Goal: Transaction & Acquisition: Purchase product/service

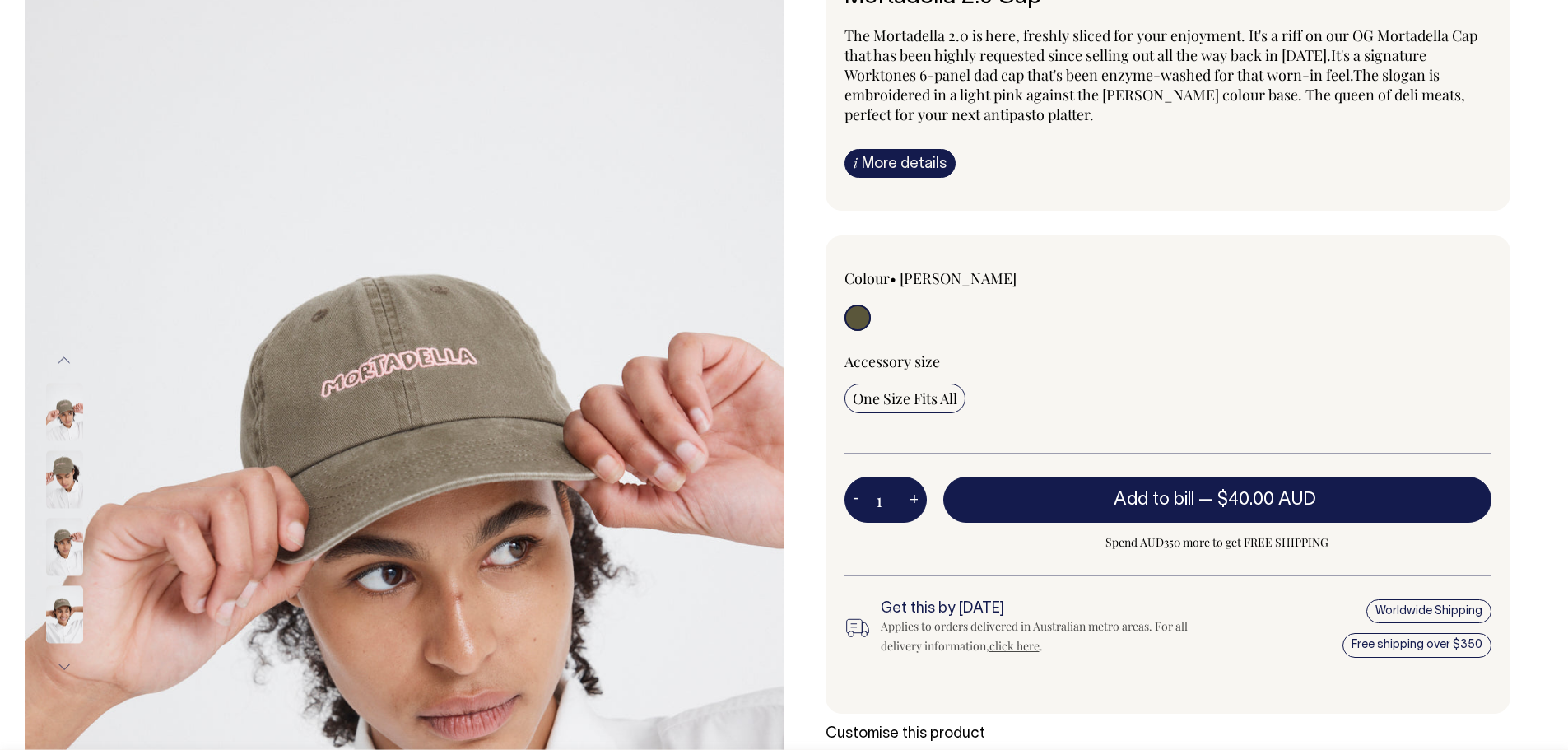
scroll to position [164, 0]
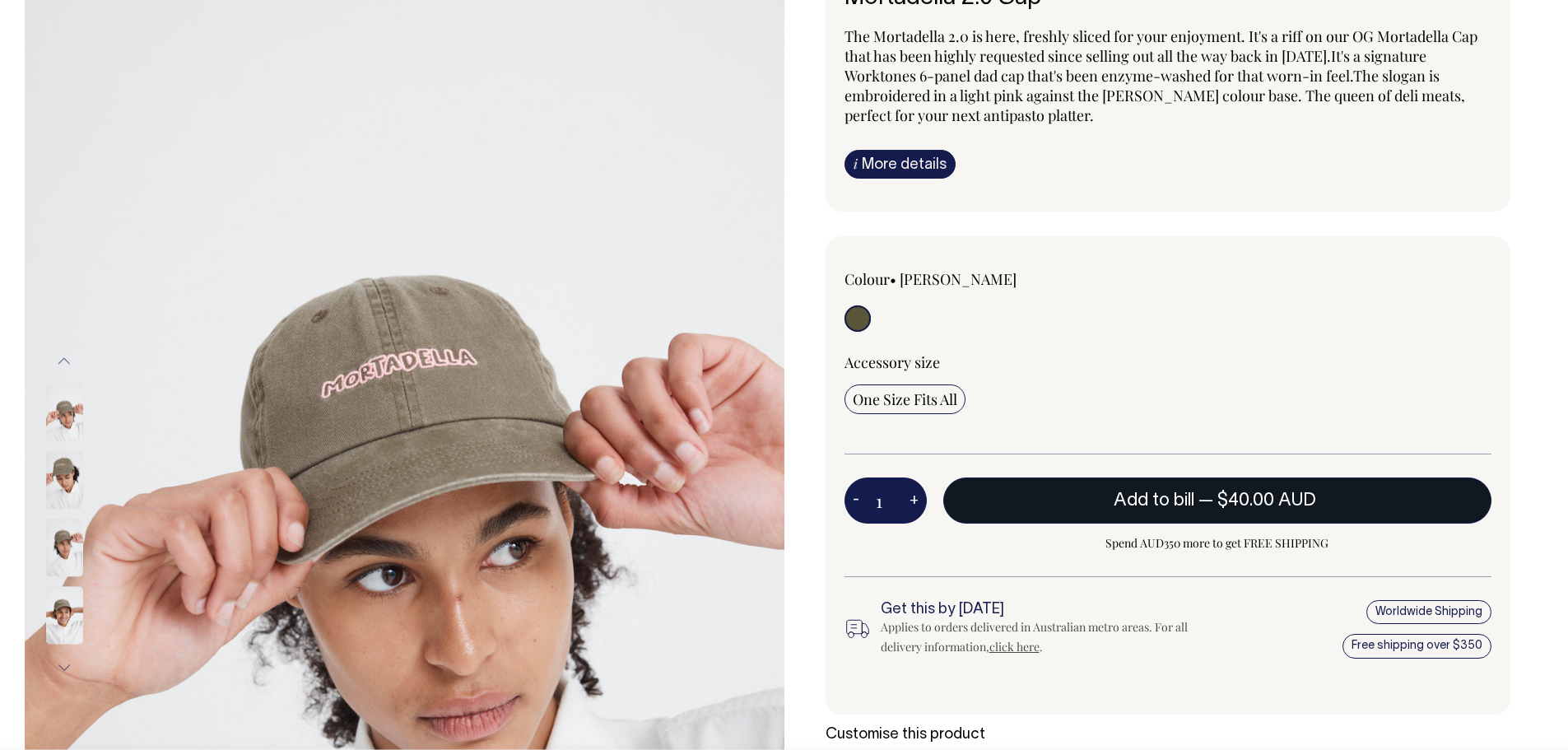
click at [1100, 505] on button "Add to bill — $40.00 AUD" at bounding box center [1218, 500] width 549 height 46
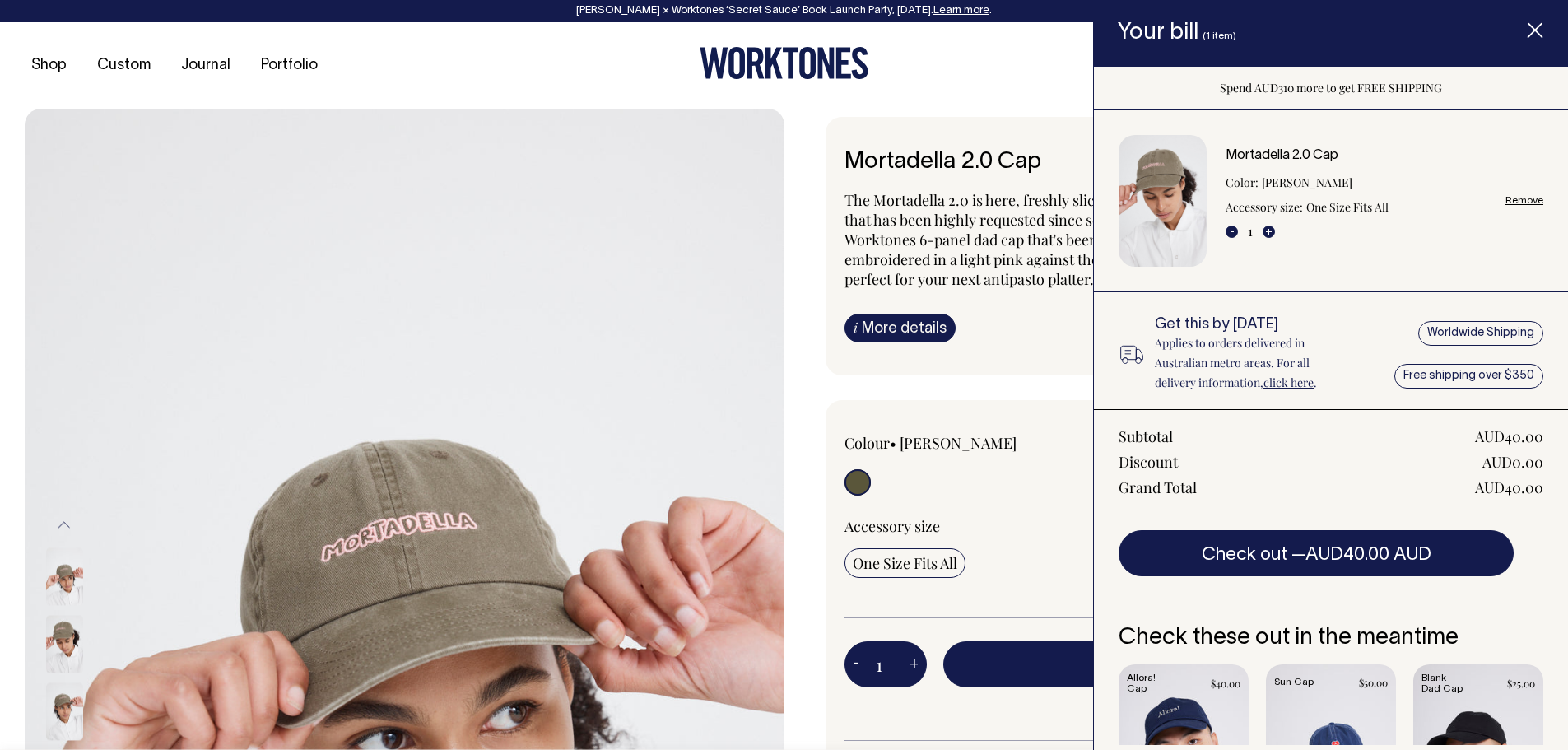
scroll to position [0, 0]
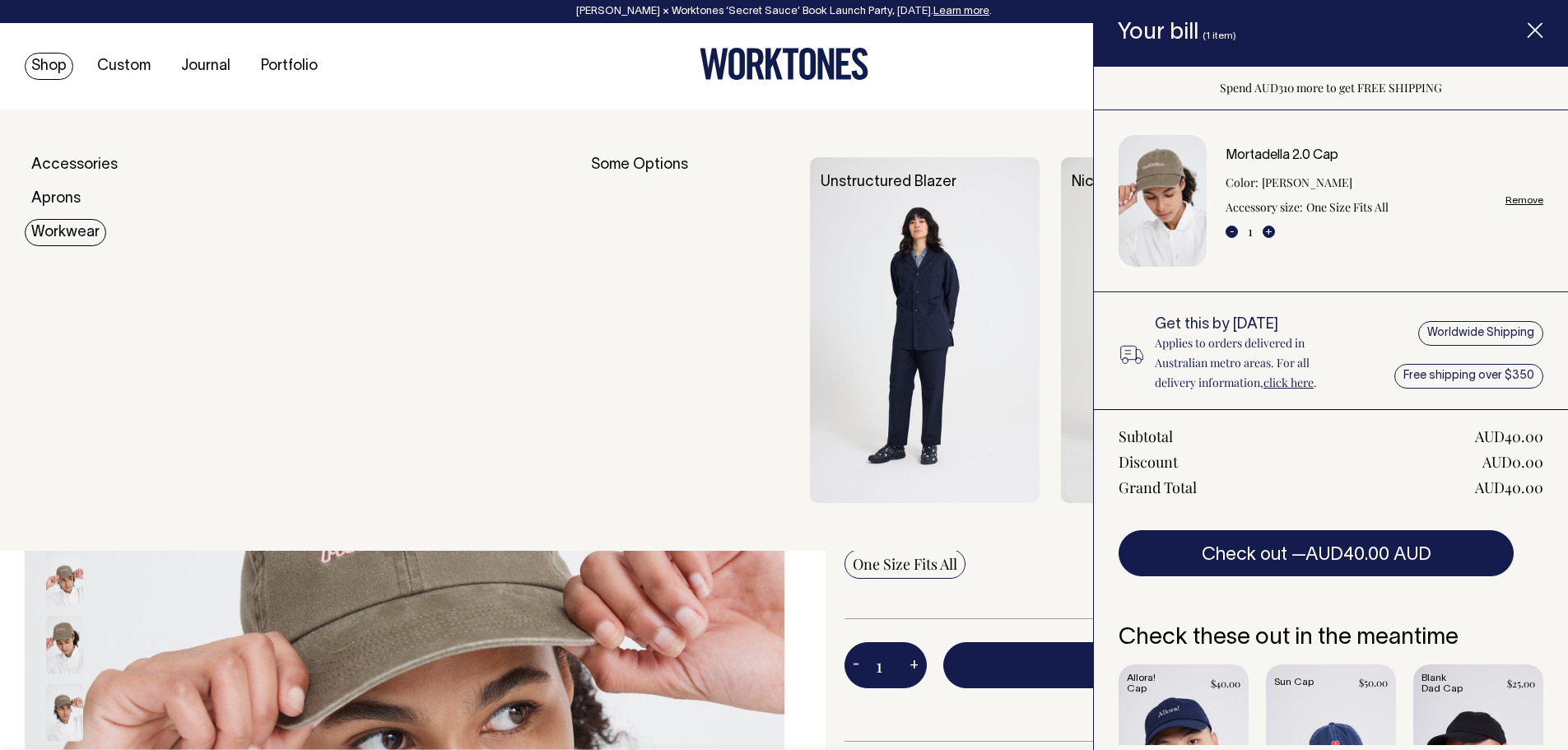
click at [66, 224] on link "Workwear" at bounding box center [65, 232] width 82 height 27
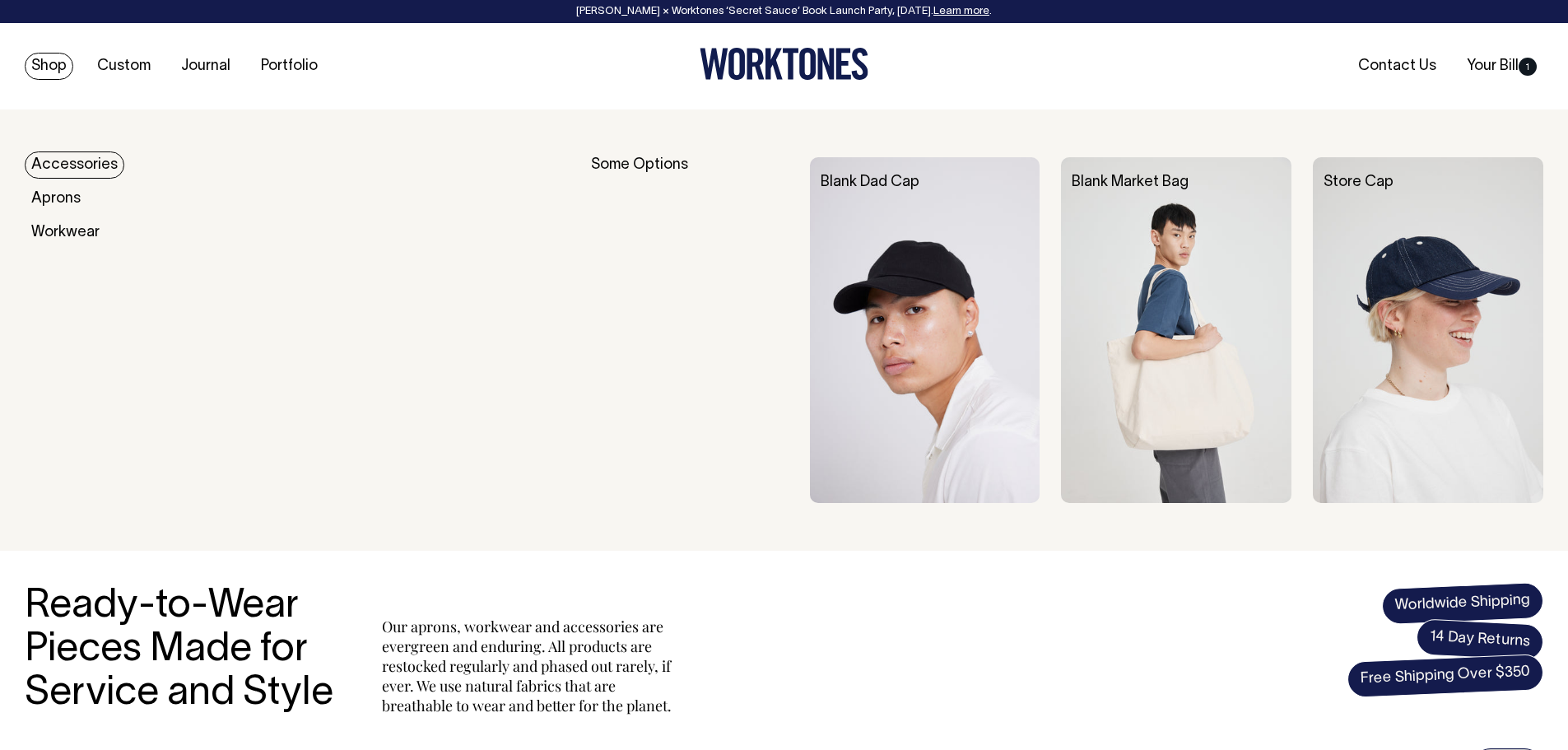
click at [62, 167] on link "Accessories" at bounding box center [74, 165] width 100 height 27
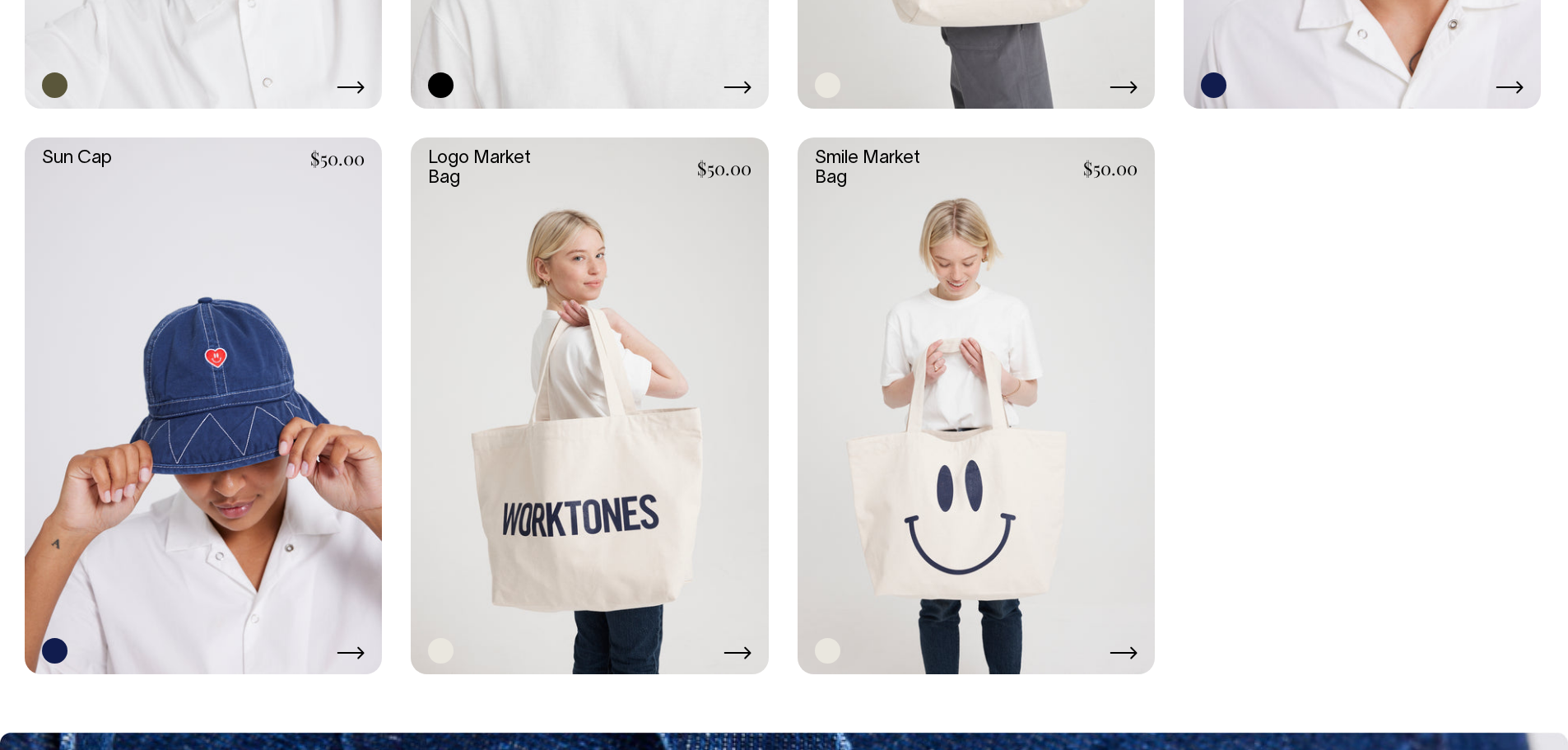
scroll to position [1811, 0]
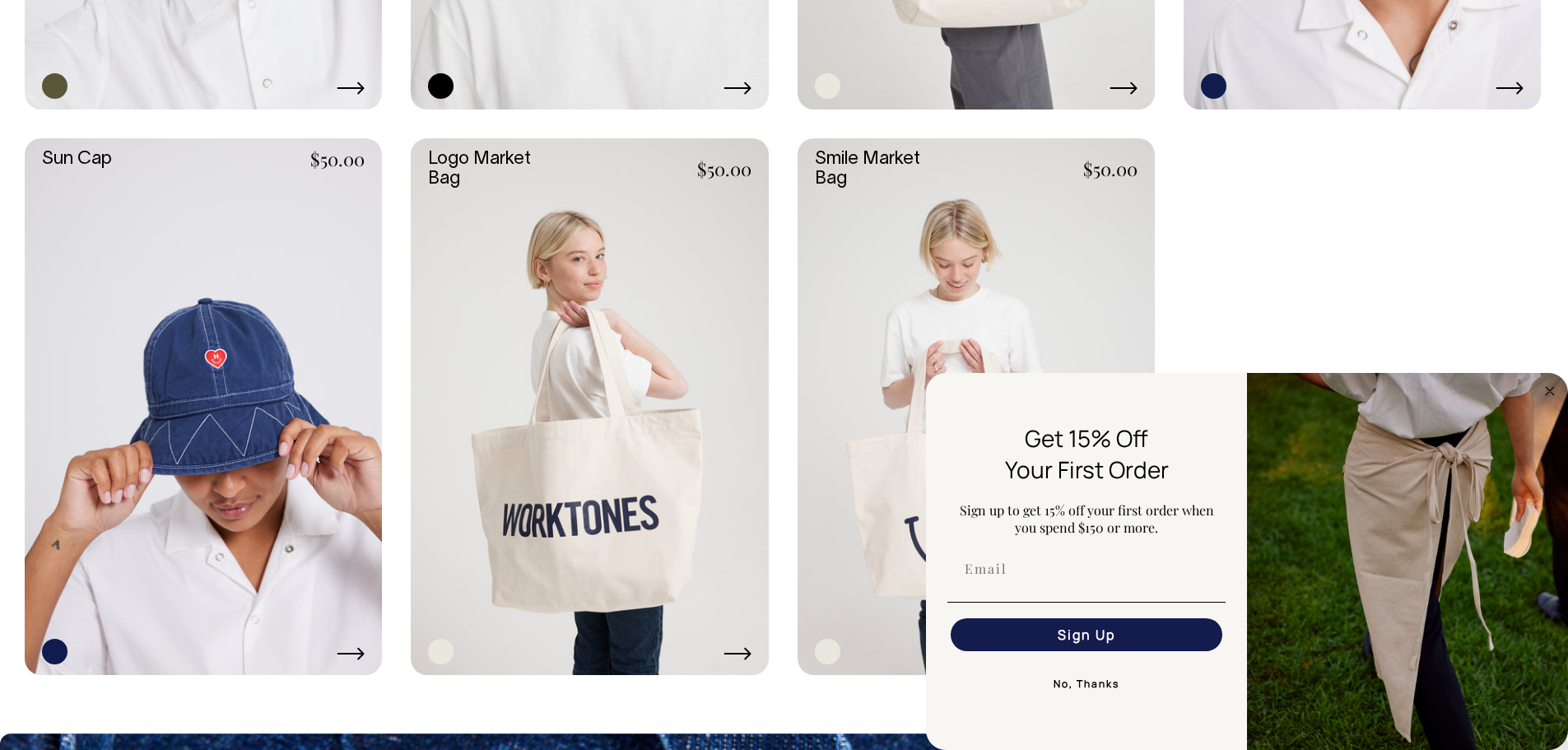
click at [205, 304] on link at bounding box center [203, 406] width 357 height 536
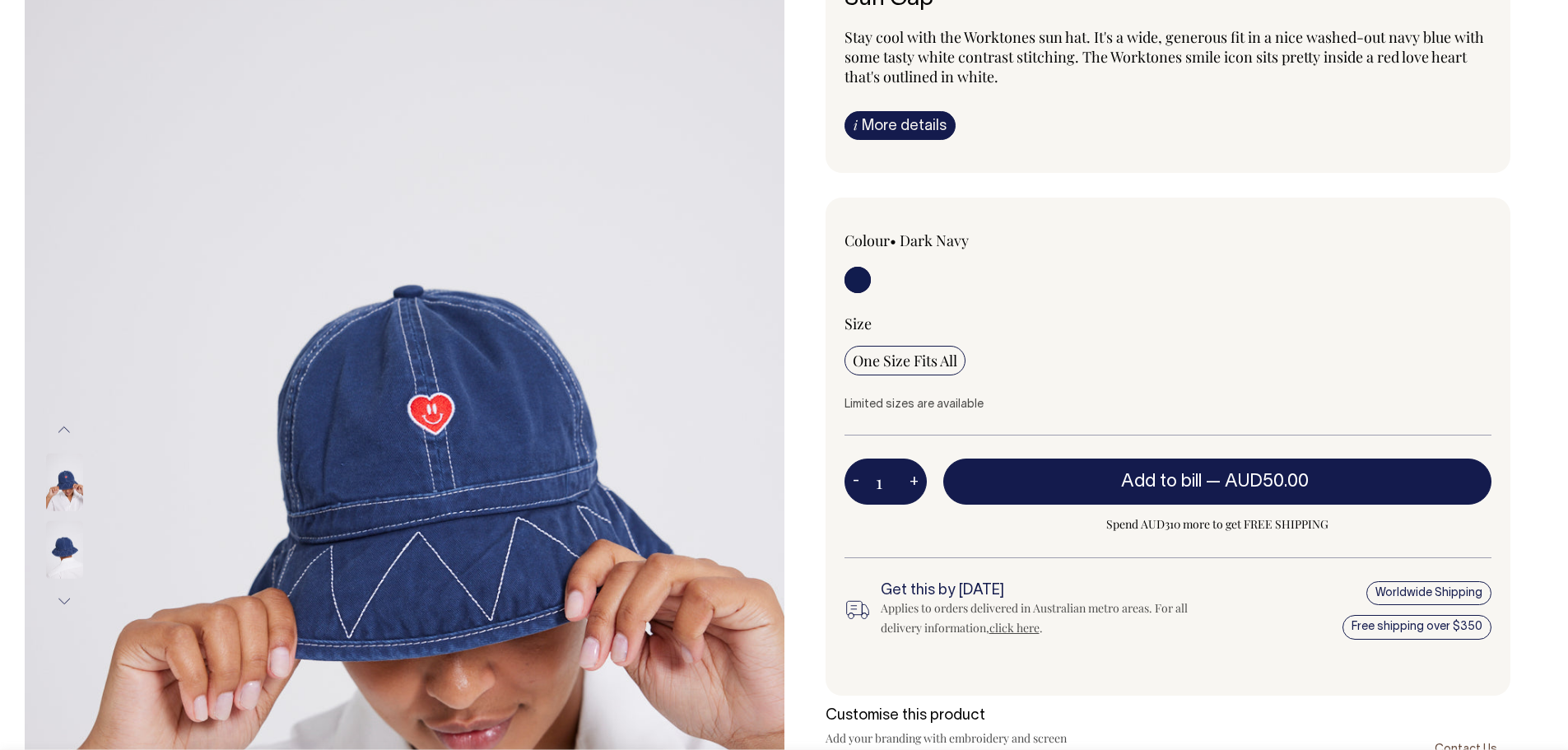
click at [65, 549] on img at bounding box center [65, 548] width 37 height 57
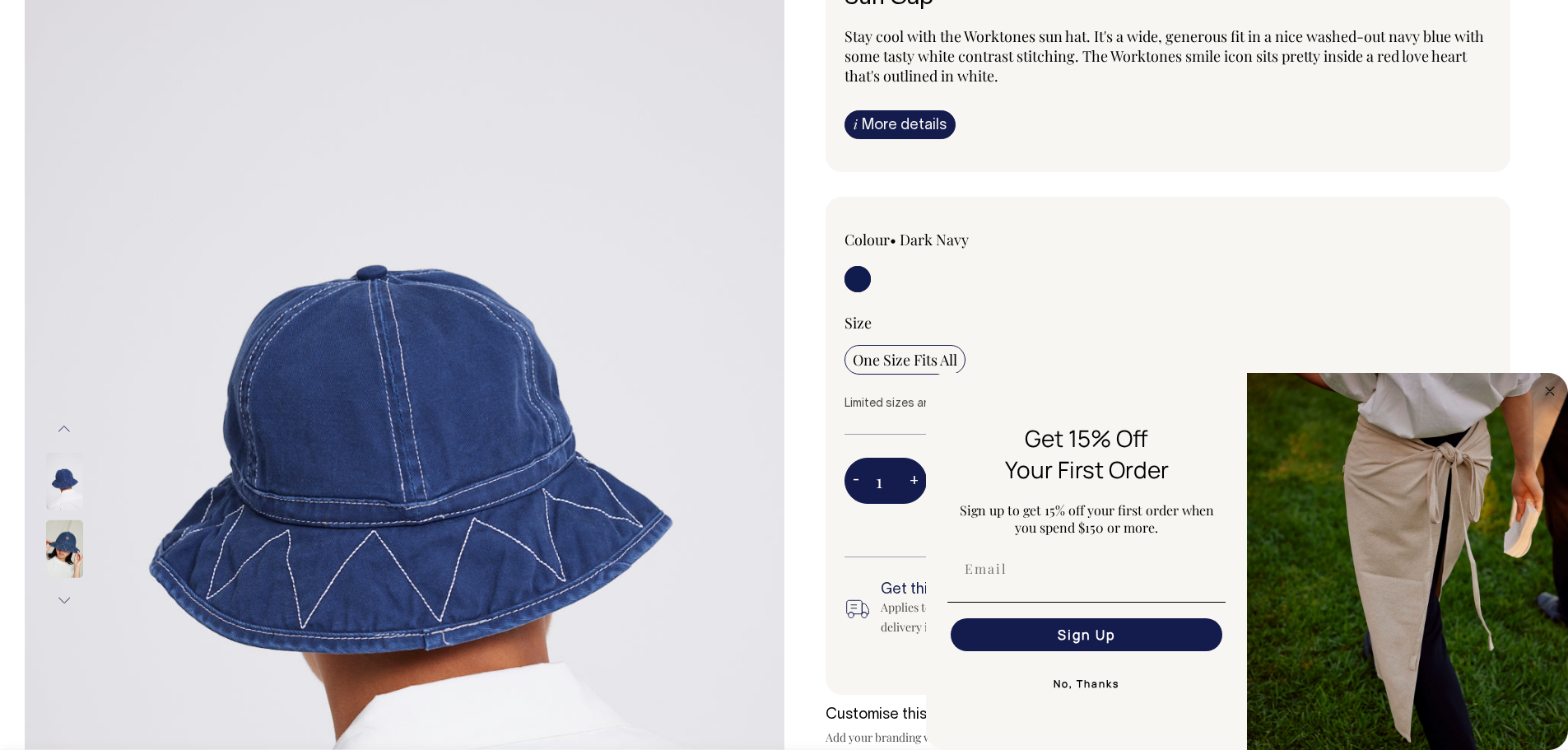
drag, startPoint x: 1551, startPoint y: 387, endPoint x: 1421, endPoint y: 417, distance: 133.4
click at [1548, 388] on icon "Close dialog" at bounding box center [1551, 391] width 20 height 20
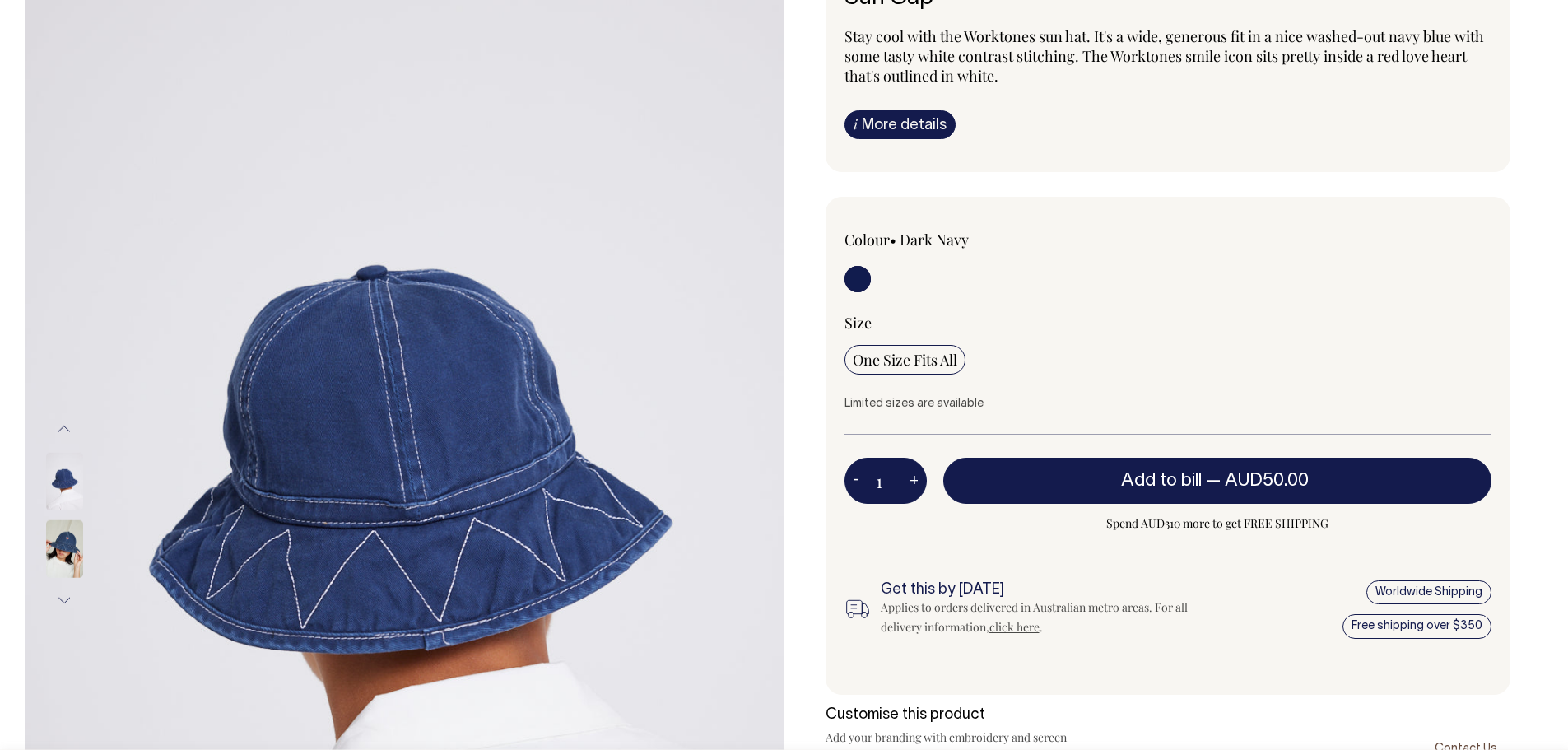
click at [67, 551] on img at bounding box center [65, 548] width 37 height 57
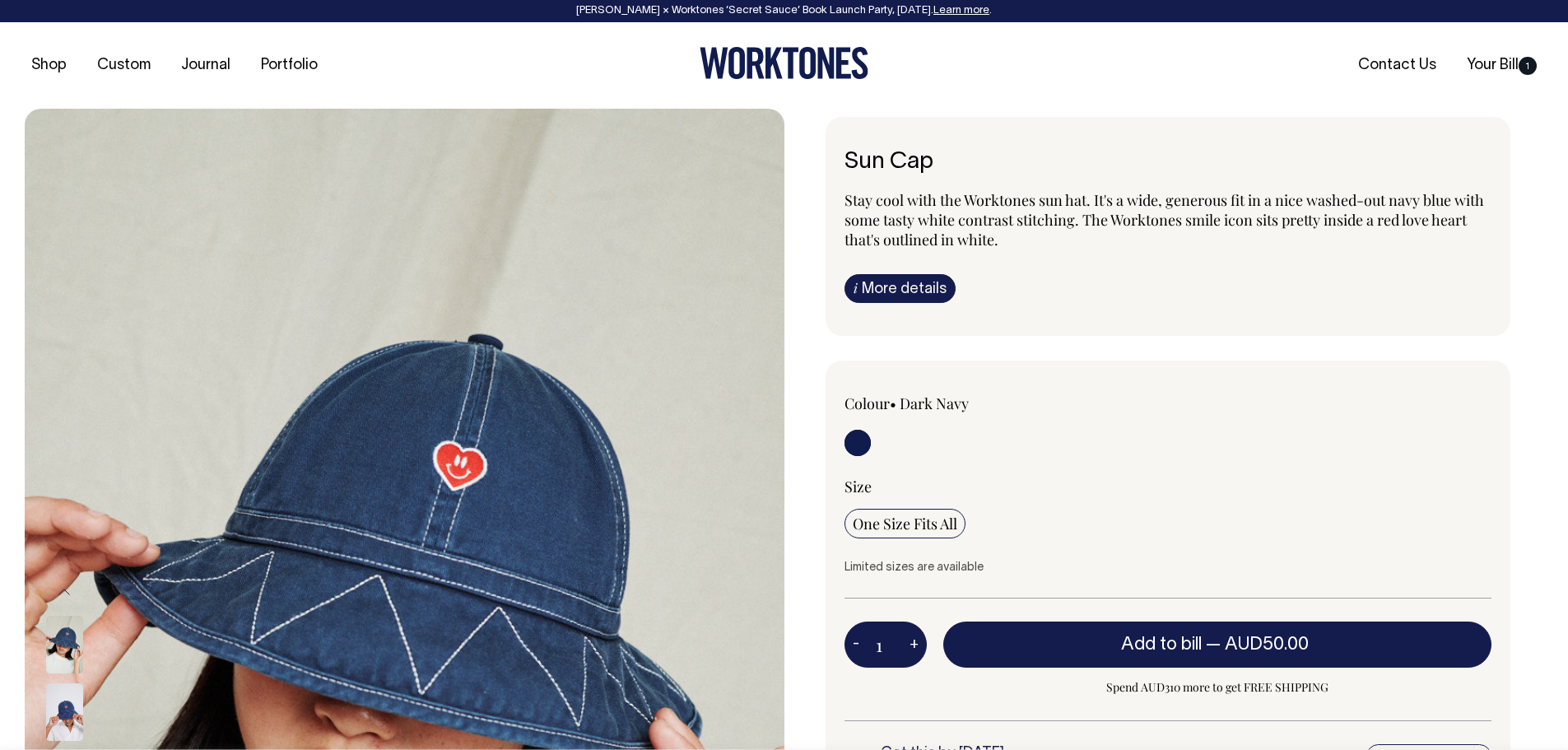
scroll to position [0, 0]
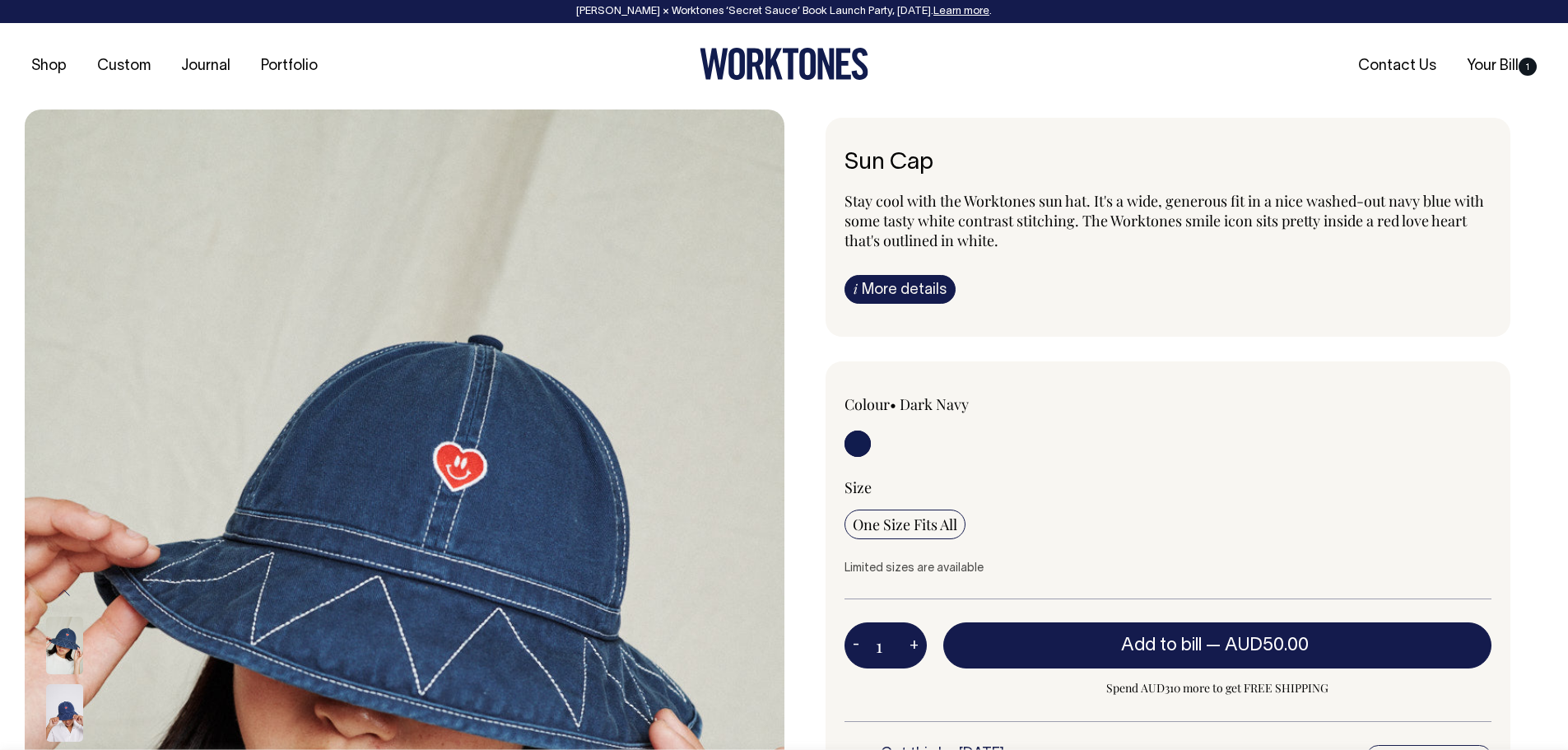
click at [1120, 225] on span "Stay cool with the Worktones sun hat. It's a wide, generous fit in a nice washe…" at bounding box center [1165, 220] width 640 height 59
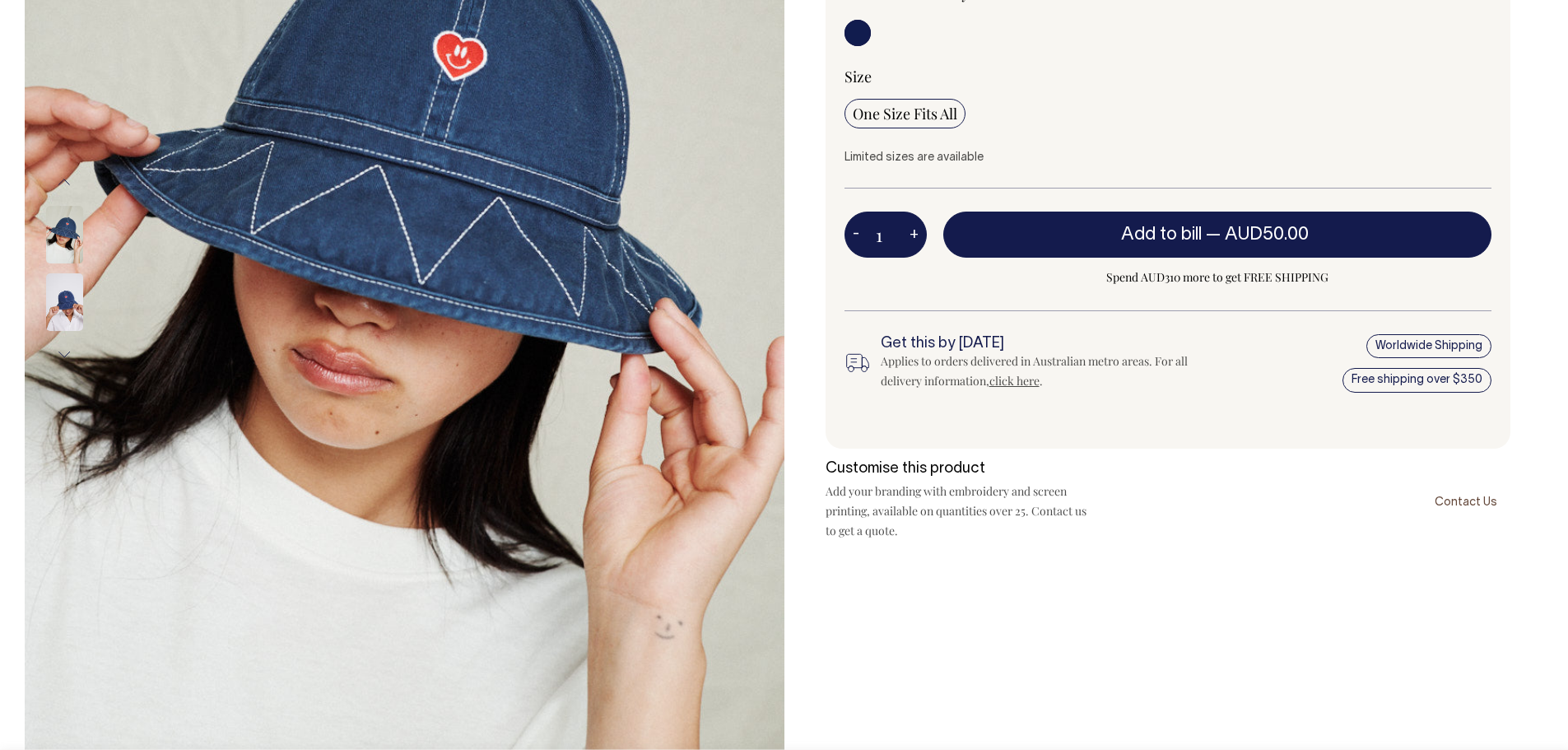
scroll to position [411, 0]
click at [65, 299] on img at bounding box center [65, 301] width 37 height 57
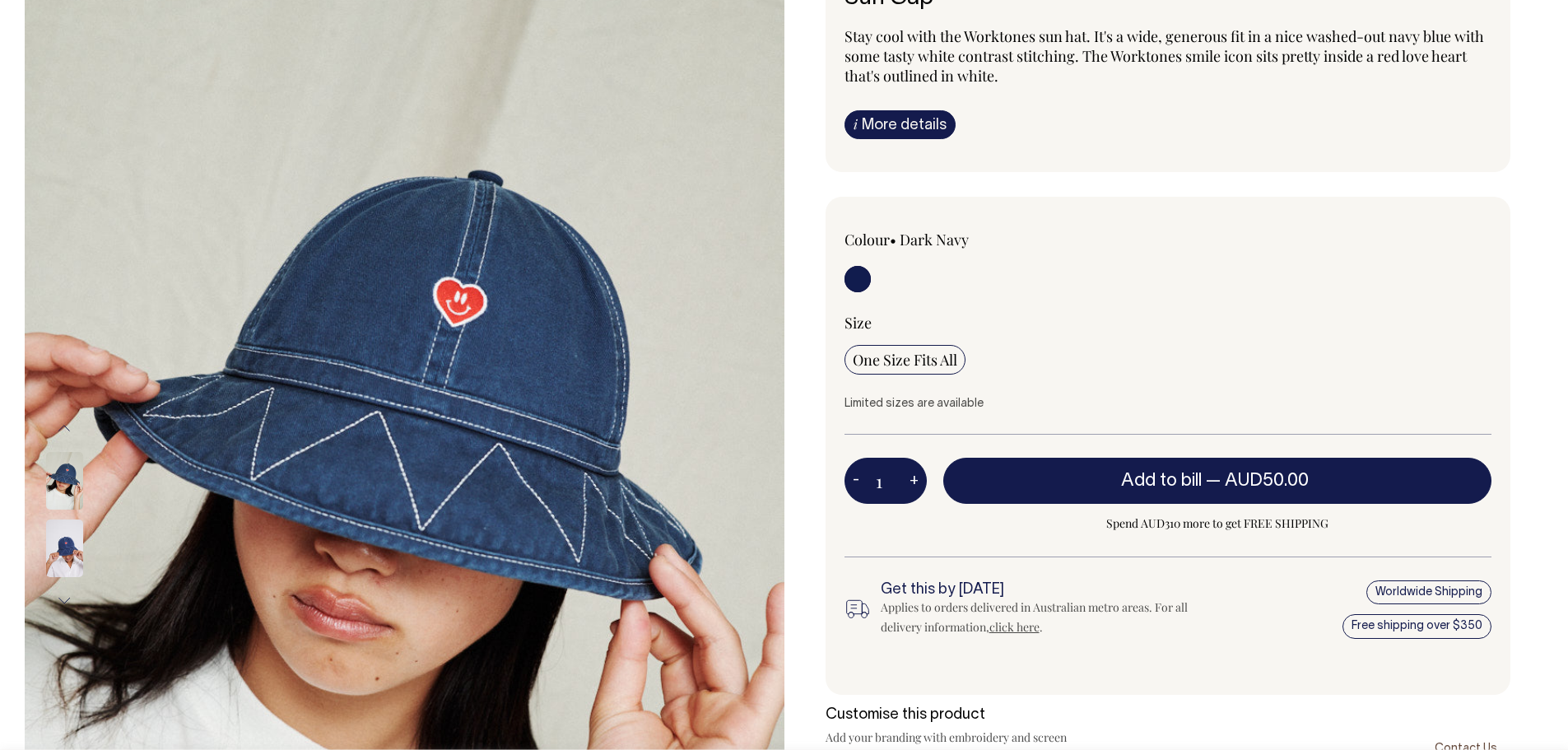
click at [74, 466] on img at bounding box center [65, 480] width 37 height 57
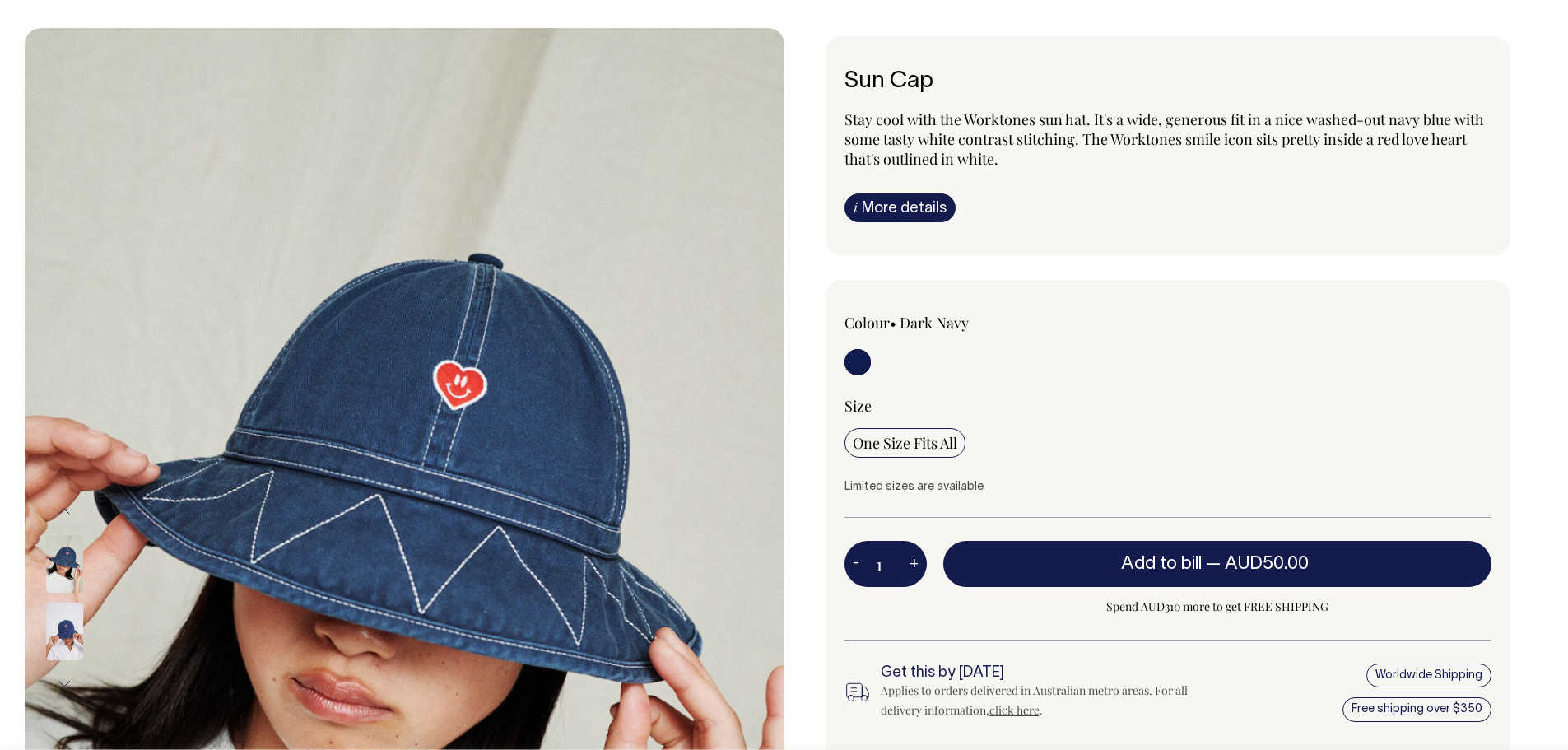
scroll to position [83, 0]
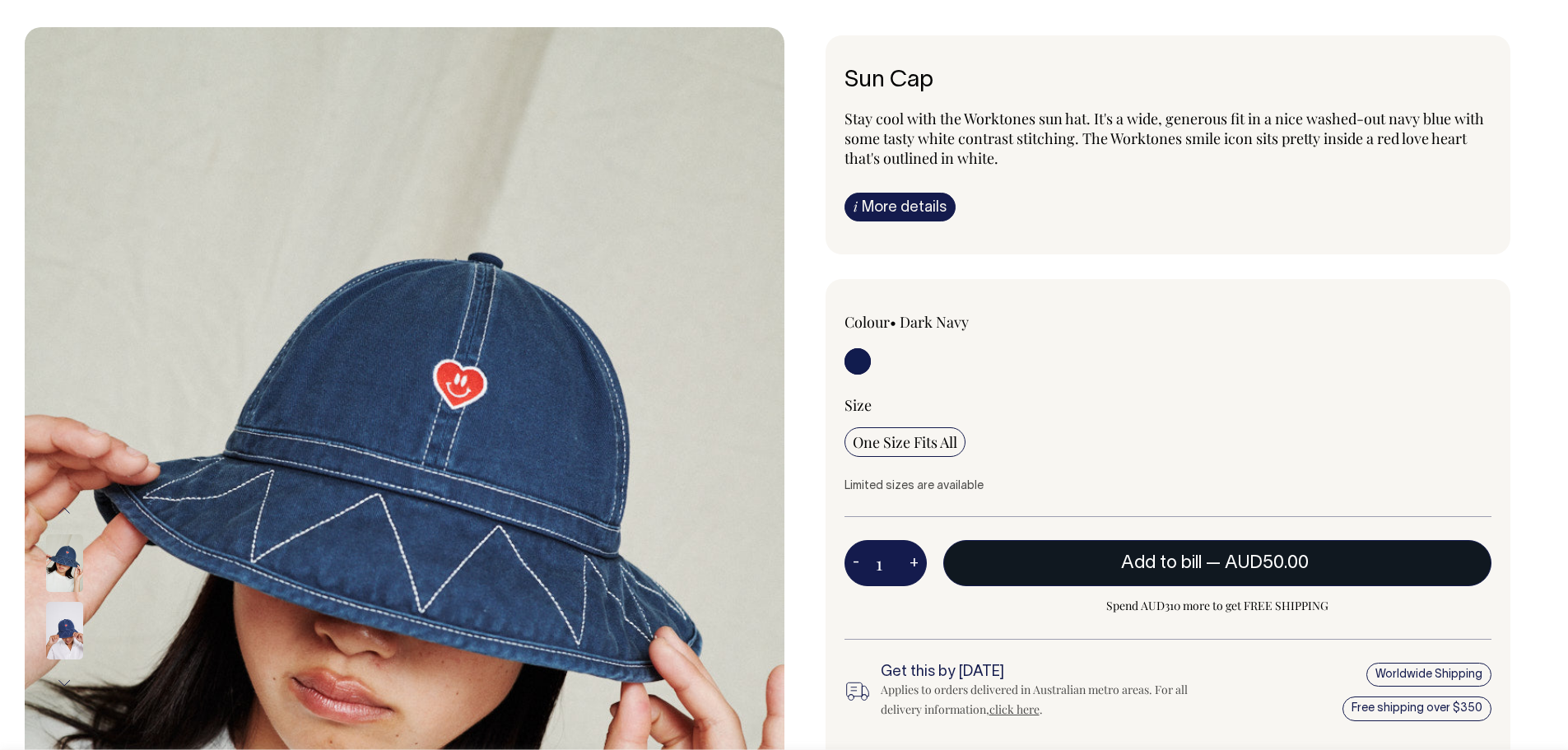
drag, startPoint x: 1156, startPoint y: 558, endPoint x: 1157, endPoint y: 538, distance: 20.0
click at [1156, 558] on span "Add to bill" at bounding box center [1161, 563] width 81 height 16
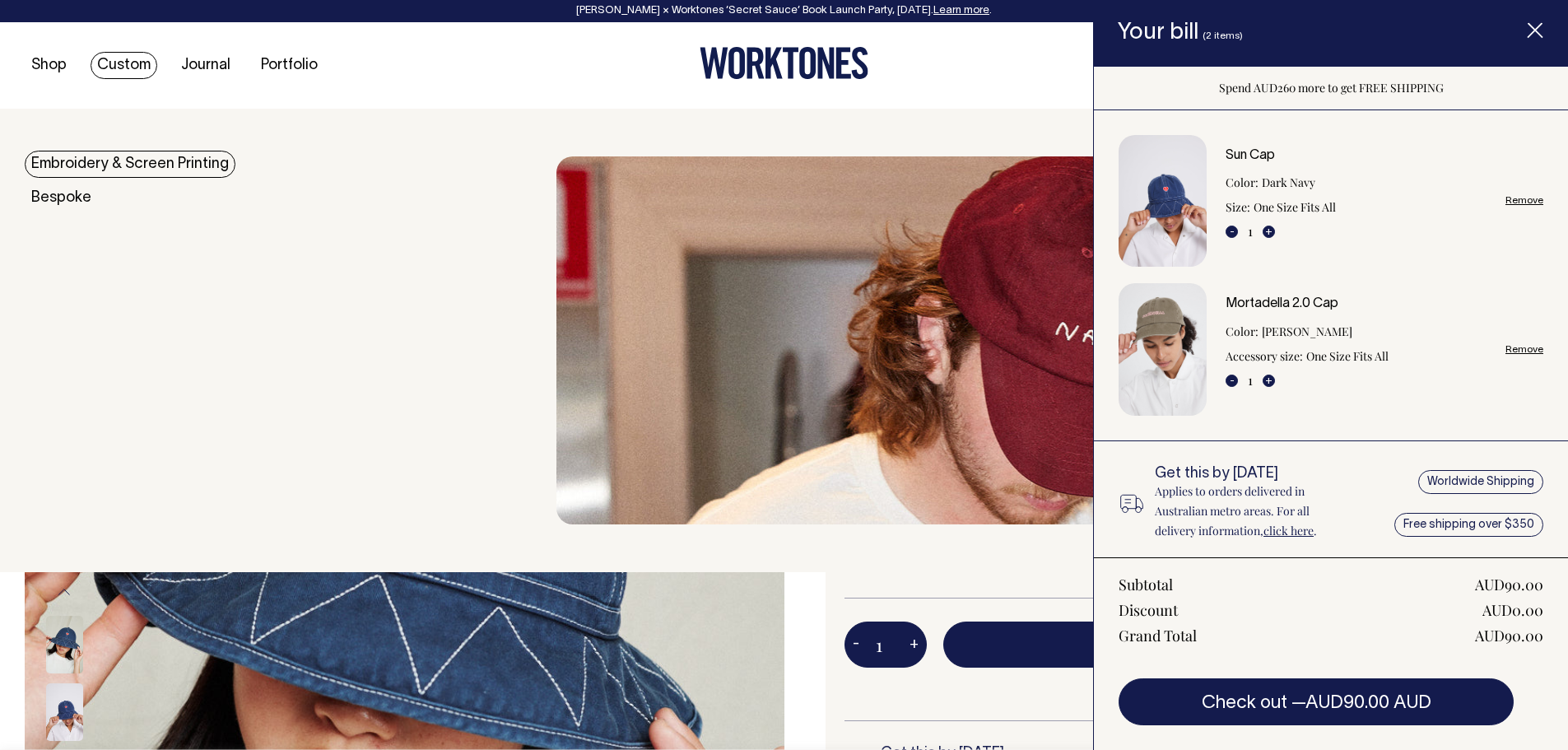
scroll to position [0, 0]
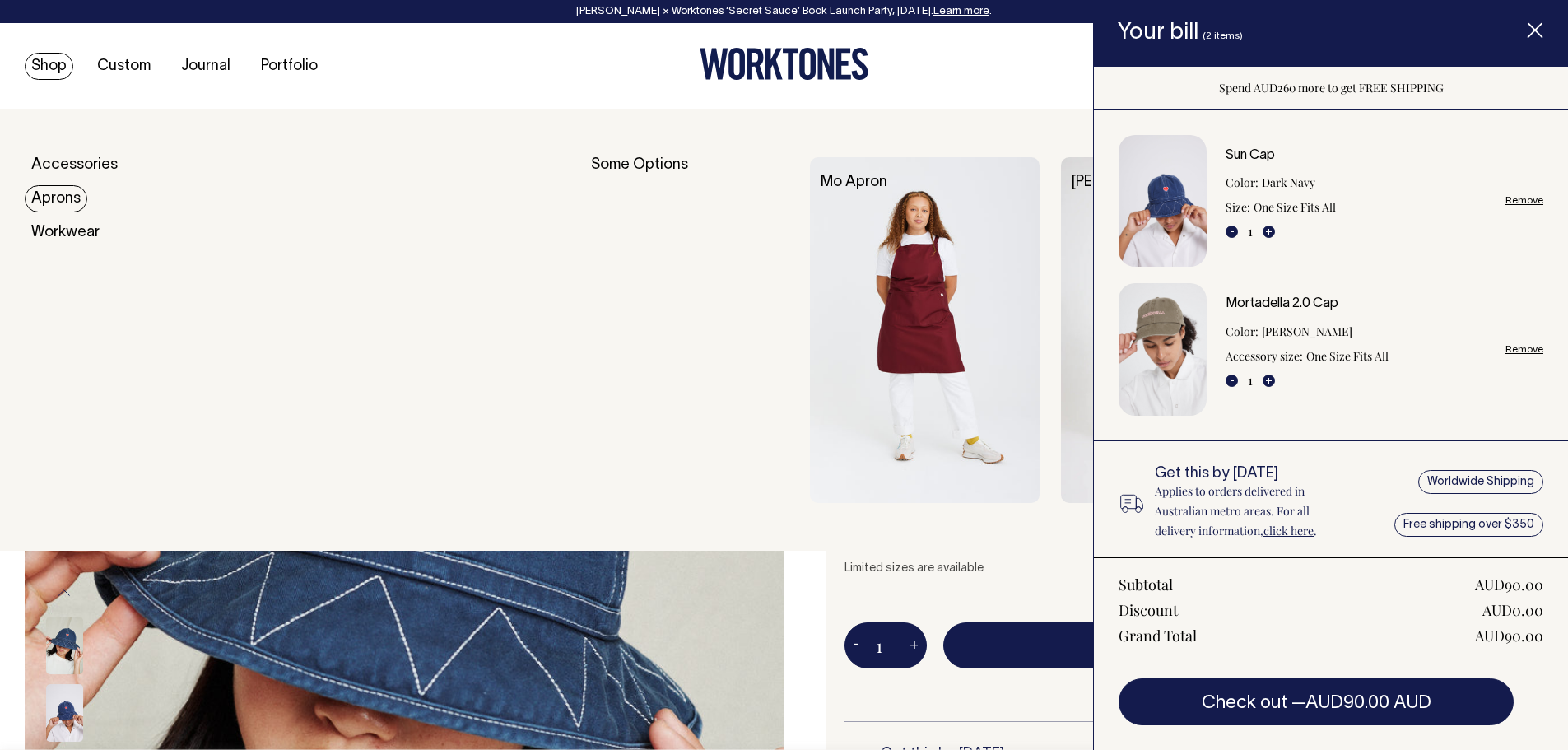
click at [57, 202] on link "Aprons" at bounding box center [55, 199] width 63 height 27
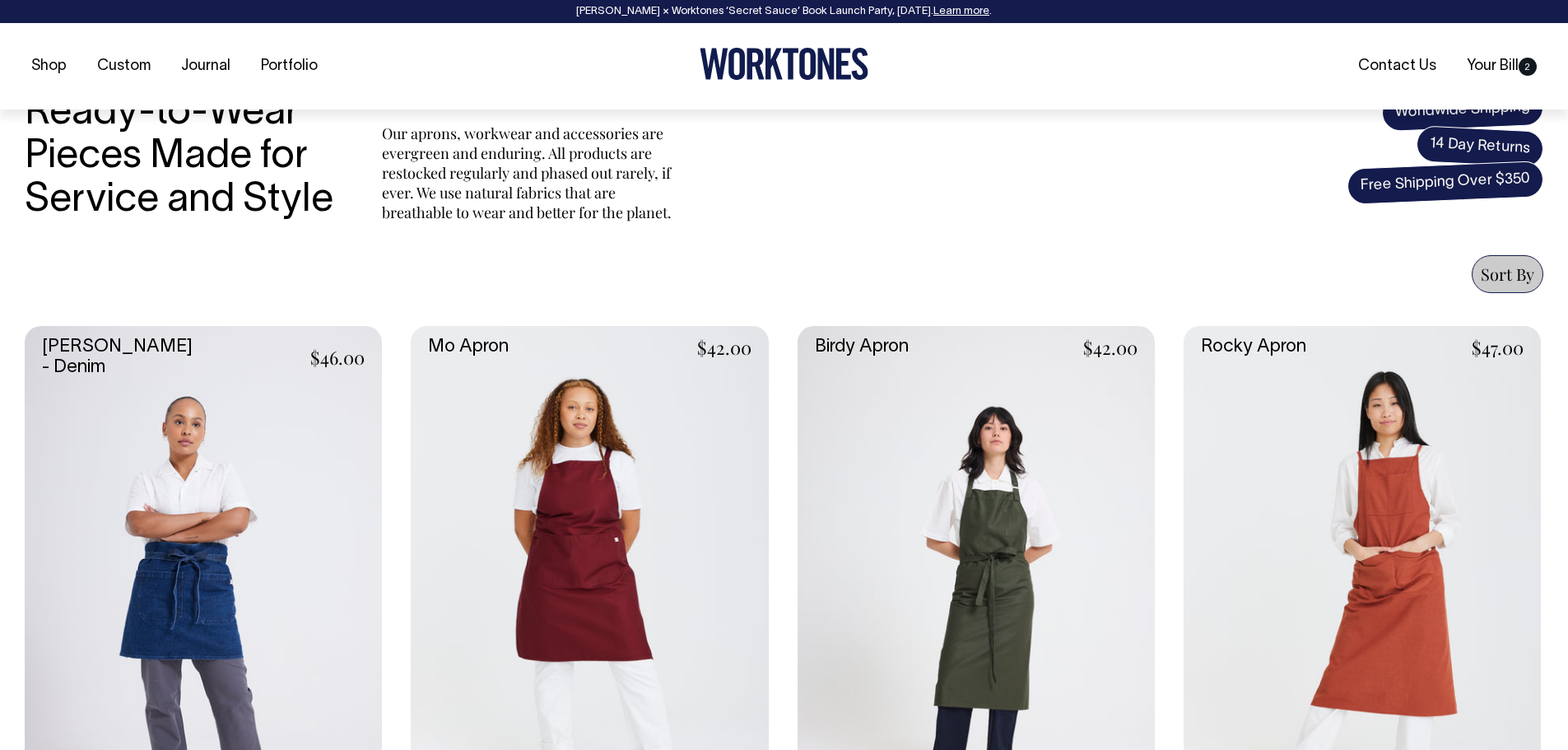
scroll to position [494, 0]
